Goal: Go to known website: Access a specific website the user already knows

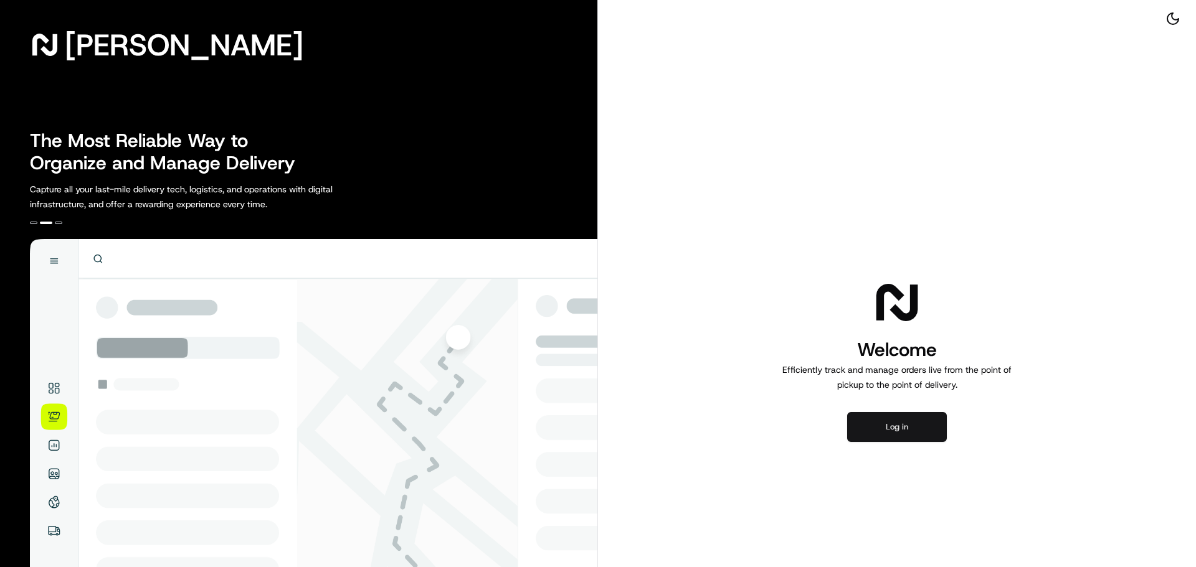
click at [889, 429] on button "Log in" at bounding box center [897, 427] width 100 height 30
